Goal: Information Seeking & Learning: Find specific fact

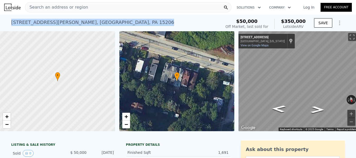
drag, startPoint x: 83, startPoint y: 23, endPoint x: 10, endPoint y: 23, distance: 73.0
click at [11, 23] on div "[STREET_ADDRESS][PERSON_NAME]" at bounding box center [92, 22] width 163 height 7
copy div "[STREET_ADDRESS][PERSON_NAME]"
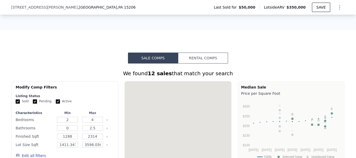
scroll to position [413, 0]
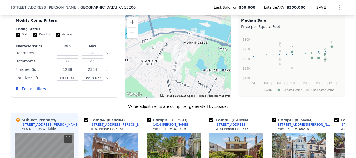
click at [56, 37] on input "Active" at bounding box center [58, 35] width 4 height 4
checkbox input "false"
click at [33, 37] on input "Pending" at bounding box center [35, 35] width 4 height 4
checkbox input "false"
click at [87, 91] on button "Update Search" at bounding box center [93, 88] width 39 height 7
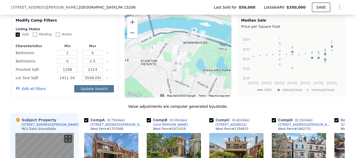
scroll to position [0, 18]
click at [93, 26] on div "Modify Comp Filters" at bounding box center [65, 22] width 98 height 9
click at [93, 93] on button "Update Search" at bounding box center [93, 88] width 39 height 7
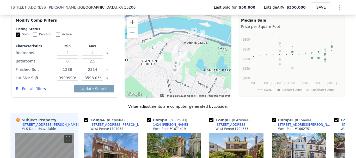
click at [105, 27] on div "Modify Comp Filters" at bounding box center [65, 22] width 98 height 9
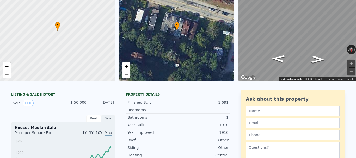
scroll to position [0, 0]
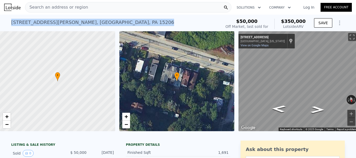
drag, startPoint x: 9, startPoint y: 21, endPoint x: 88, endPoint y: 23, distance: 79.0
click at [88, 23] on div "[STREET_ADDRESS][PERSON_NAME] Sold [DATE] for $50k (~ARV $350k ) $50,000 Off Ma…" at bounding box center [178, 23] width 356 height 17
copy div "[STREET_ADDRESS][PERSON_NAME]"
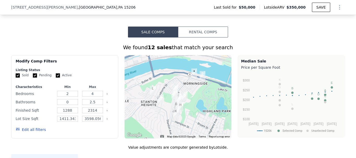
scroll to position [381, 0]
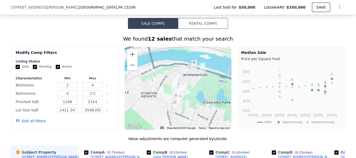
click at [33, 69] on input "Pending" at bounding box center [35, 67] width 4 height 4
checkbox input "false"
click at [52, 69] on div "Sold Pending Active" at bounding box center [65, 67] width 98 height 4
click at [56, 69] on input "Active" at bounding box center [58, 67] width 4 height 4
checkbox input "false"
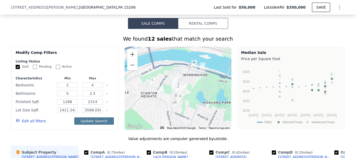
click at [90, 125] on button "Update Search" at bounding box center [93, 121] width 39 height 7
click at [83, 129] on div "Update Search" at bounding box center [93, 121] width 39 height 15
click at [82, 125] on button "Update Search" at bounding box center [93, 121] width 39 height 7
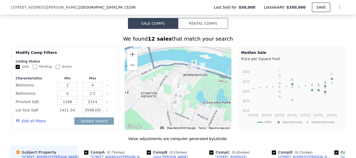
click at [70, 113] on input "1411.3439999999998" at bounding box center [67, 110] width 21 height 6
type input "1411"
click at [88, 123] on button "Update Search" at bounding box center [93, 121] width 39 height 7
click at [94, 113] on input "3598.0560000000005" at bounding box center [92, 110] width 21 height 6
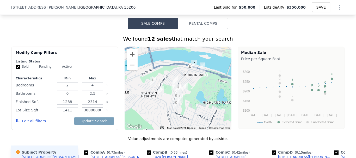
scroll to position [0, 0]
type input "3598"
click at [89, 125] on button "Update Search" at bounding box center [93, 121] width 39 height 7
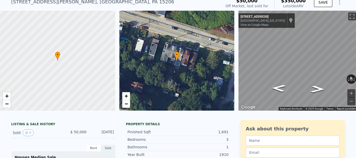
scroll to position [2, 0]
